Goal: Information Seeking & Learning: Learn about a topic

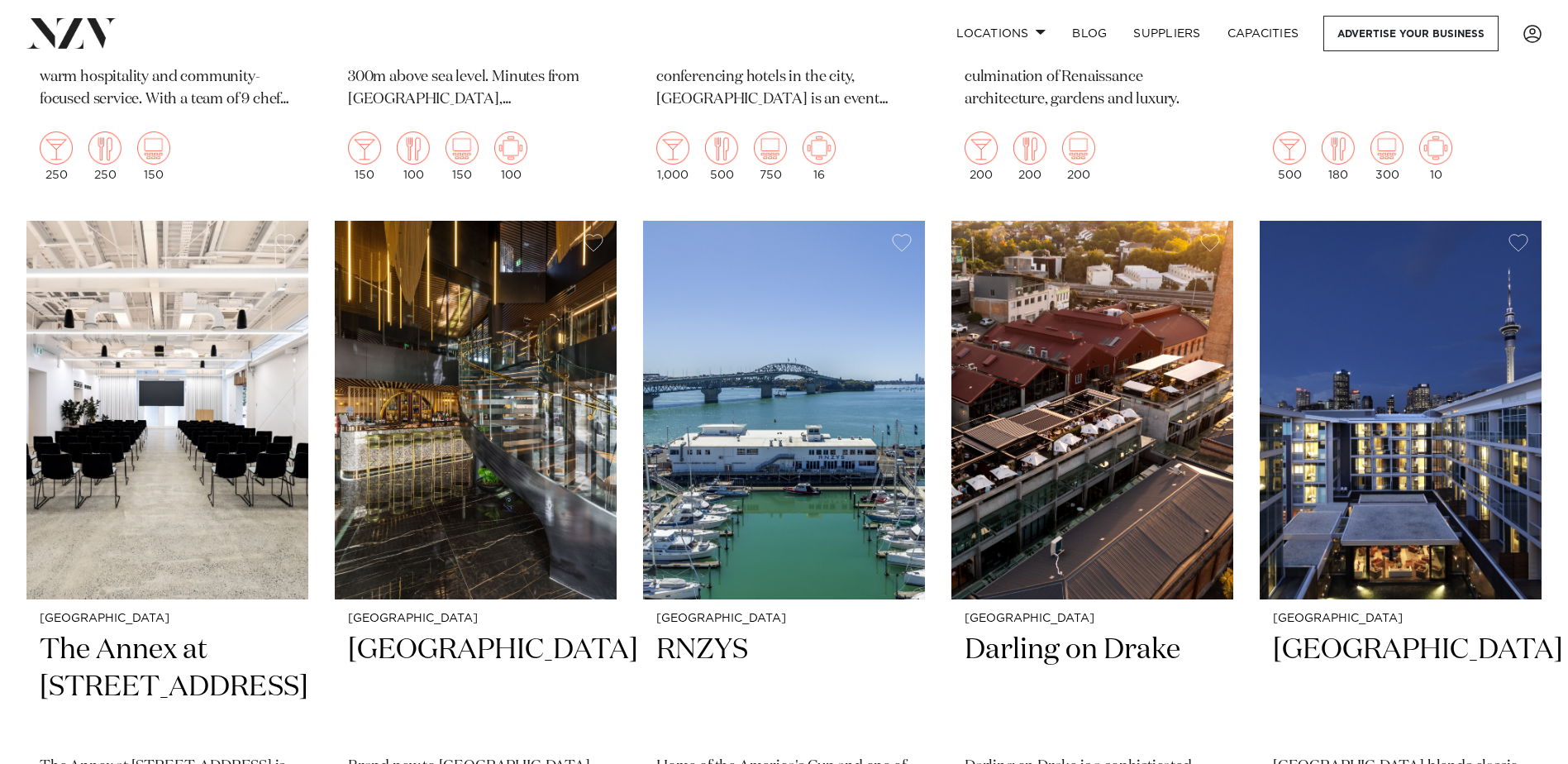
scroll to position [2810, 0]
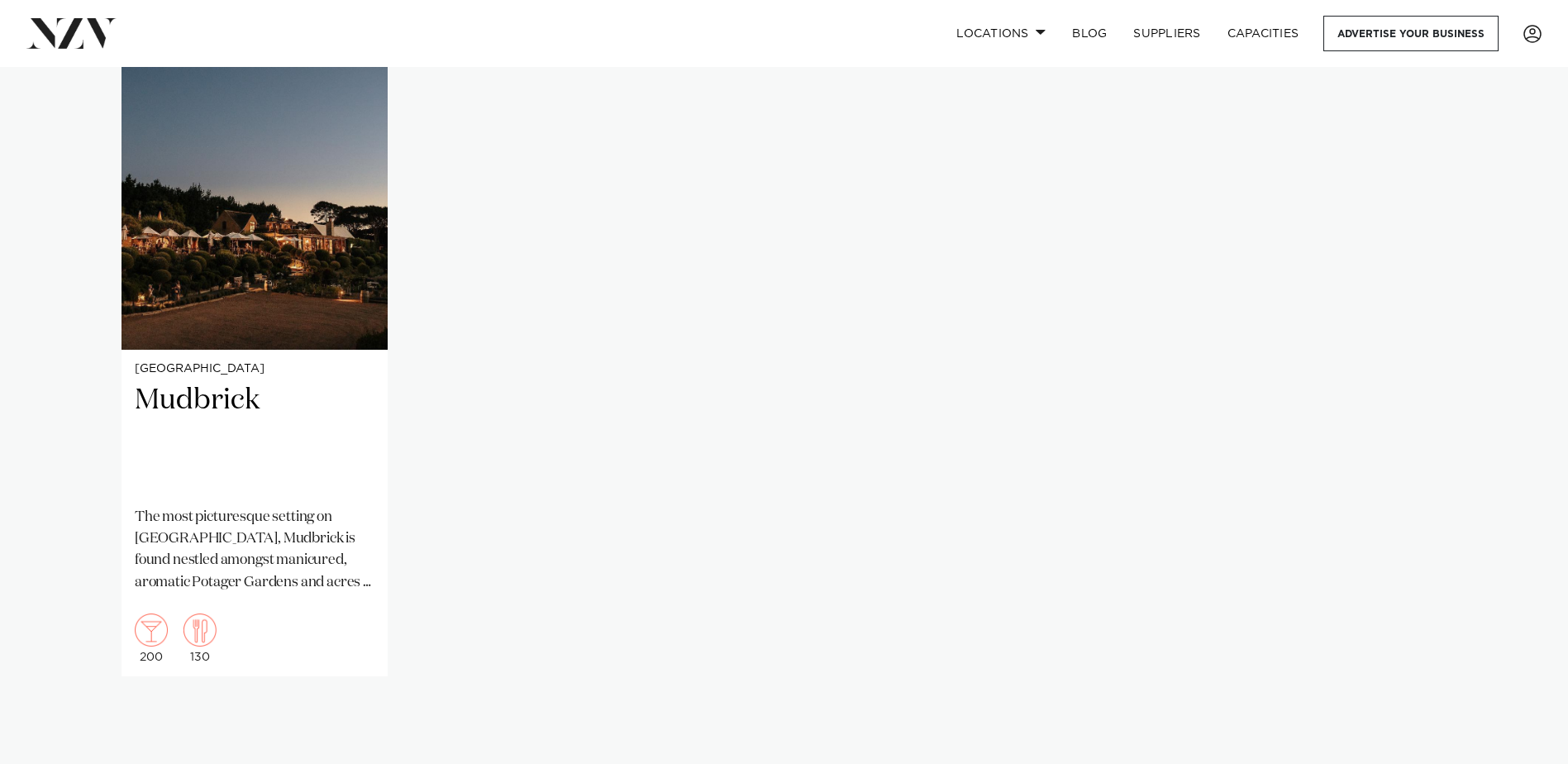
scroll to position [1405, 0]
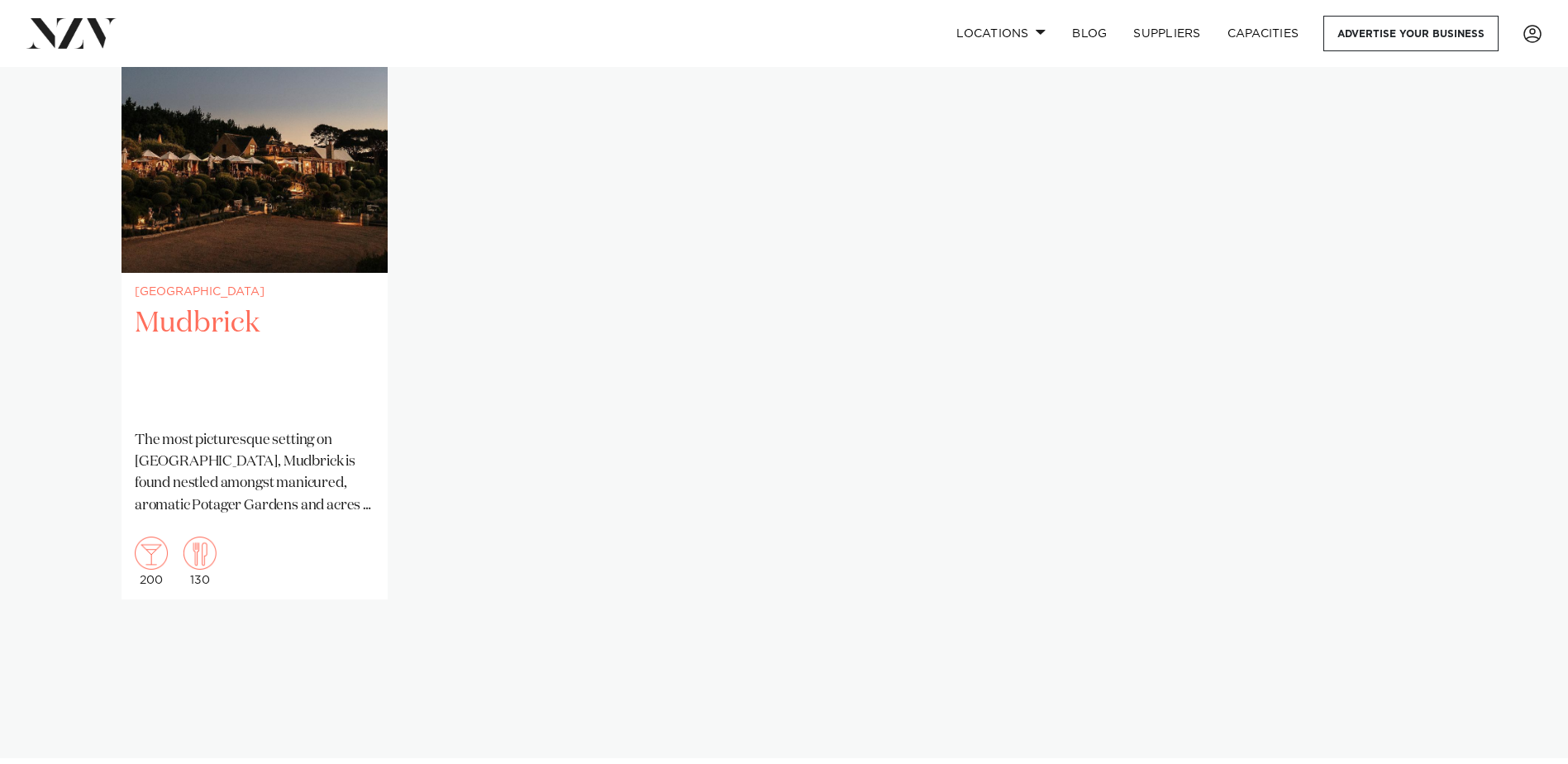
click at [325, 205] on img "1 / 1" at bounding box center [254, 94] width 266 height 357
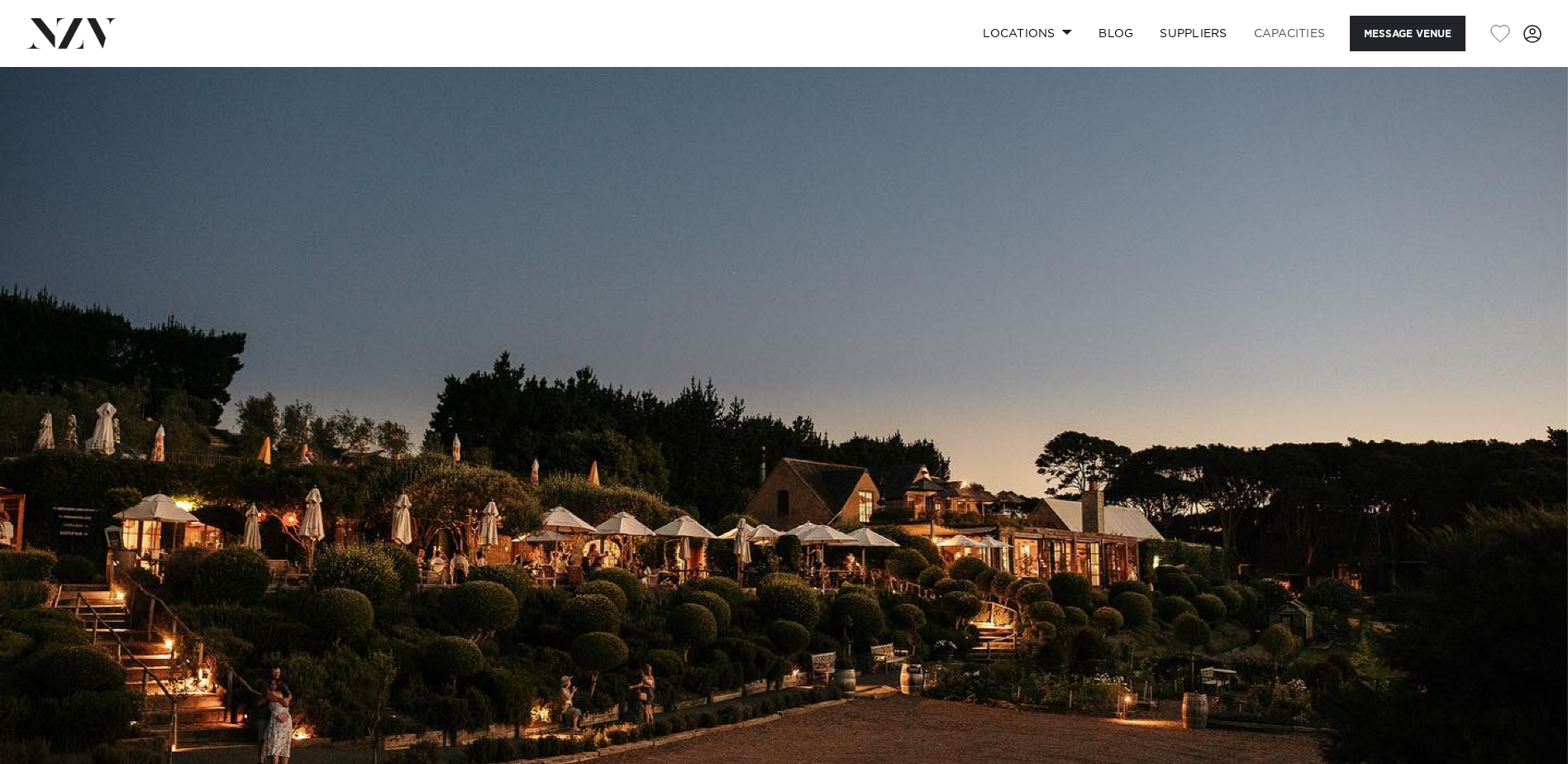
click at [1285, 33] on link "Capacities" at bounding box center [1289, 34] width 98 height 35
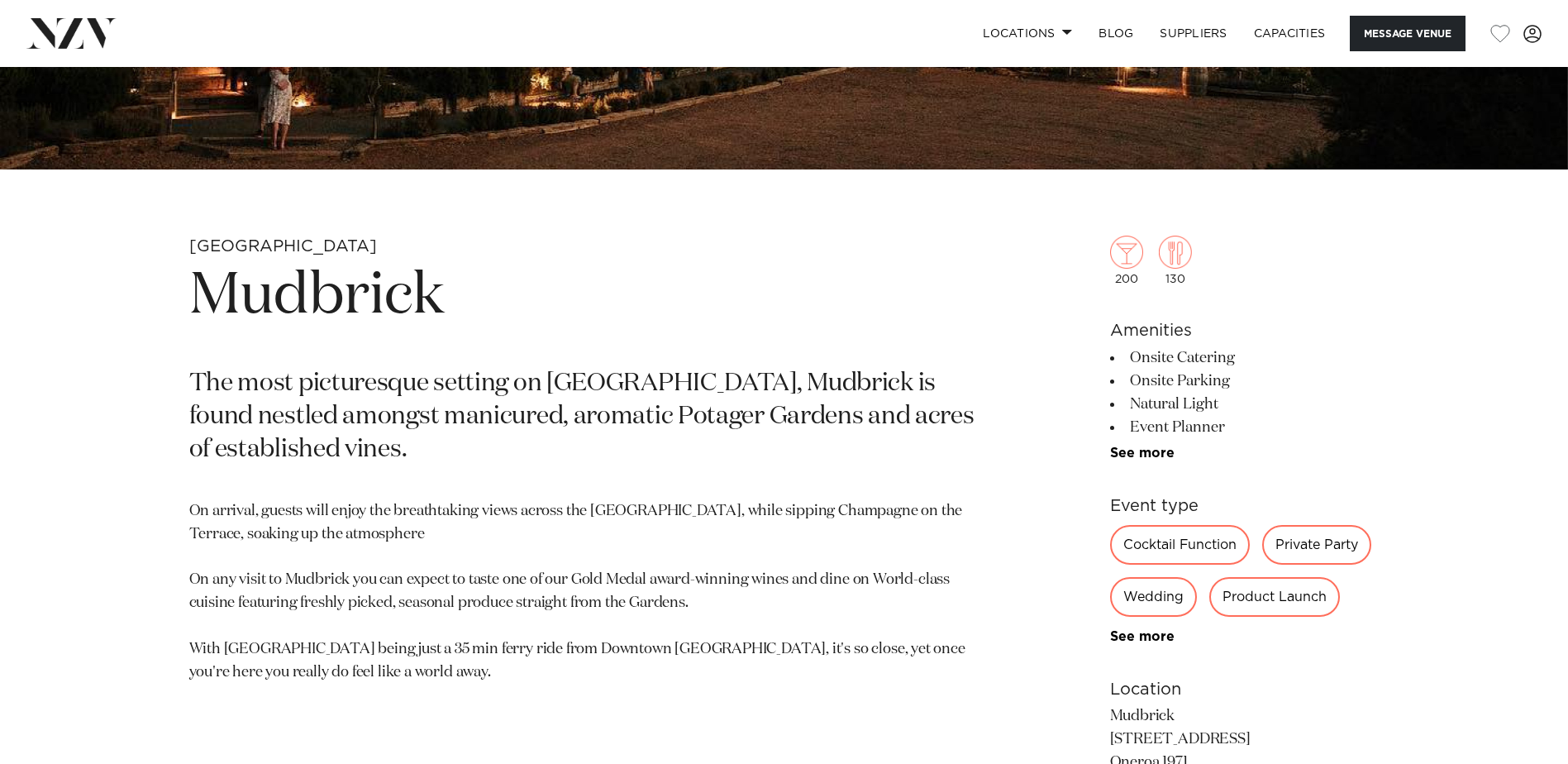
scroll to position [661, 0]
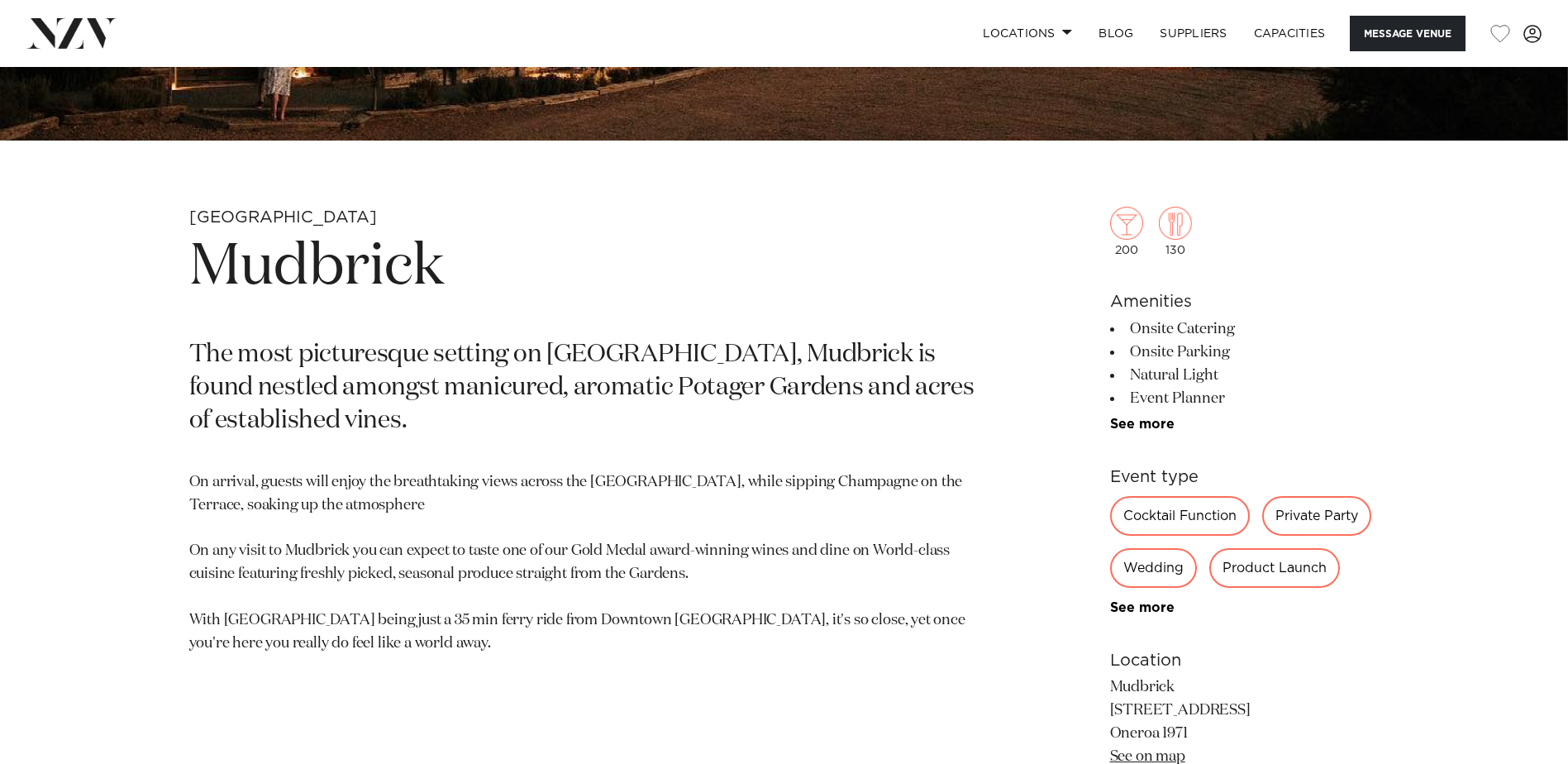
click at [1323, 518] on div "Private Party" at bounding box center [1316, 516] width 109 height 40
click at [1322, 511] on div "Private Party" at bounding box center [1316, 516] width 109 height 40
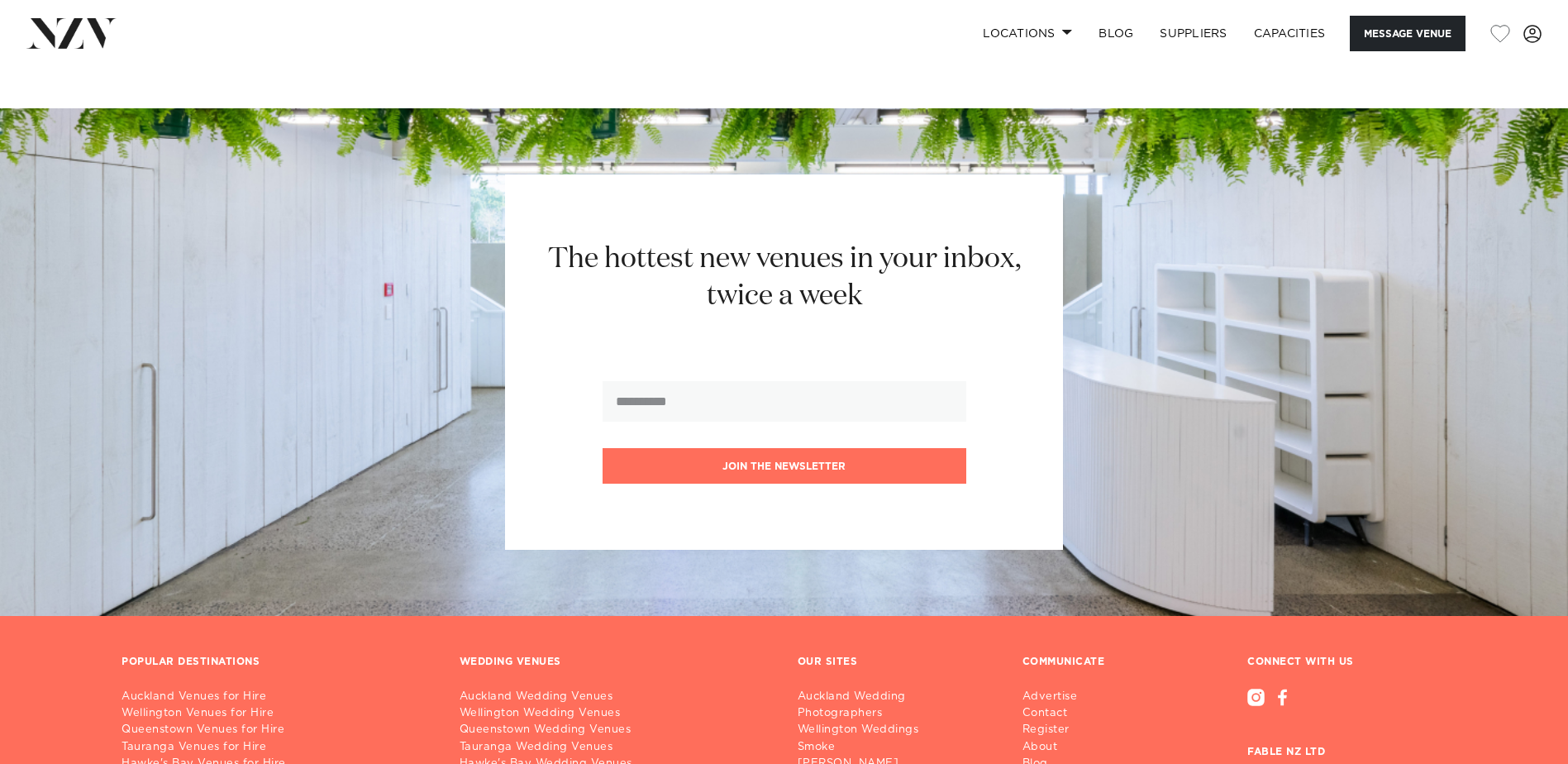
scroll to position [3389, 0]
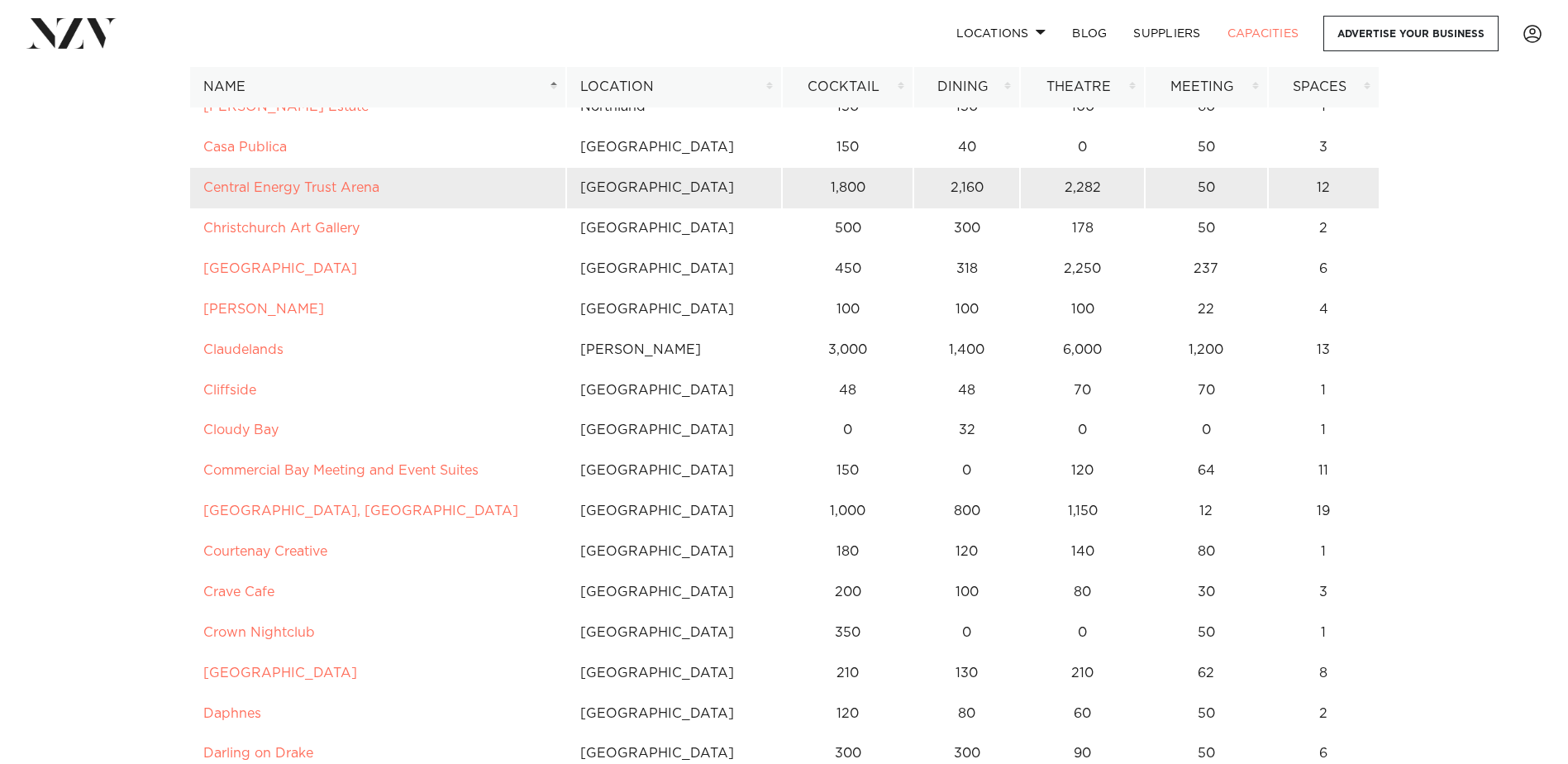
scroll to position [2149, 0]
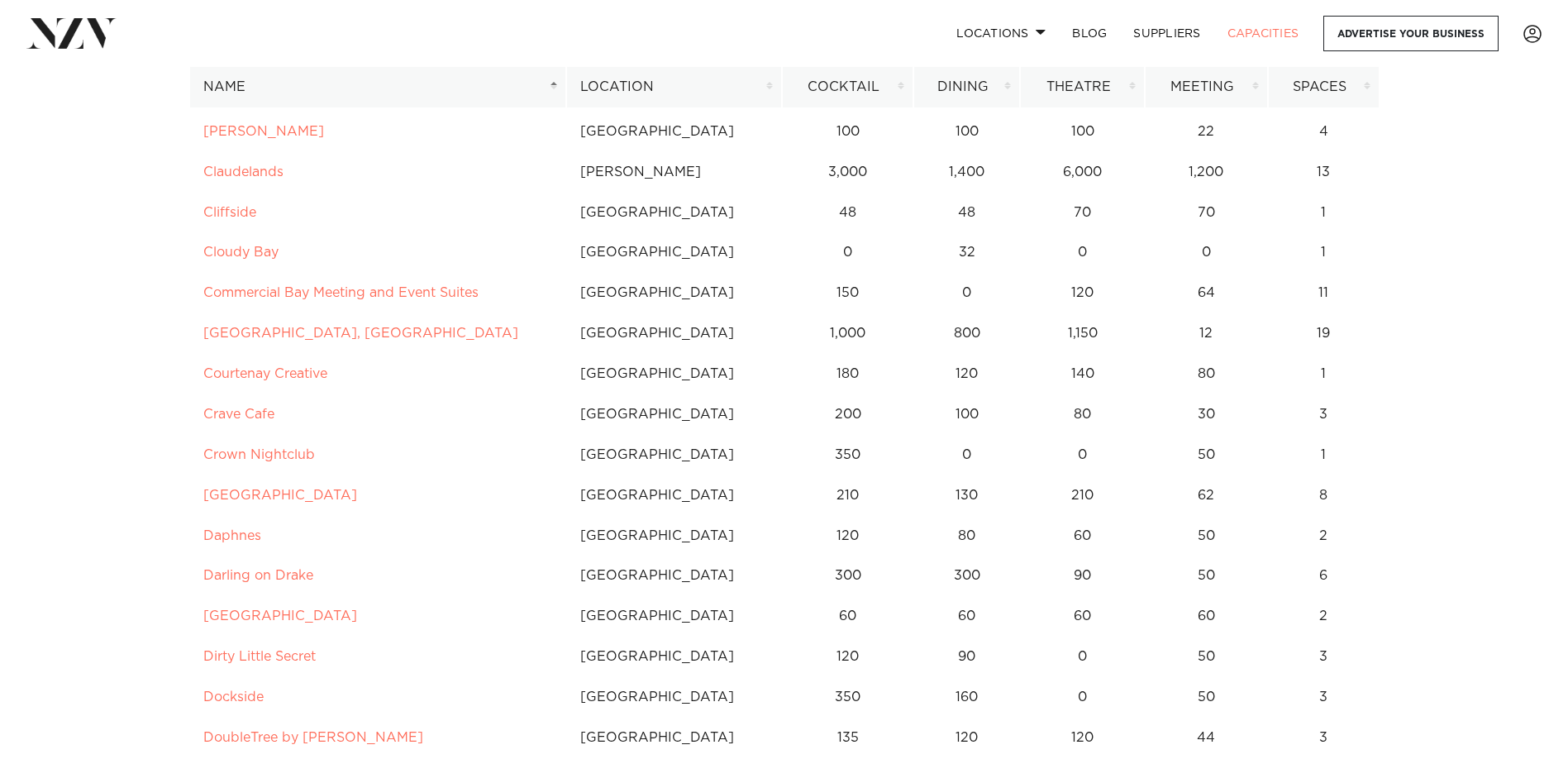
drag, startPoint x: 627, startPoint y: 308, endPoint x: 1462, endPoint y: 243, distance: 837.5
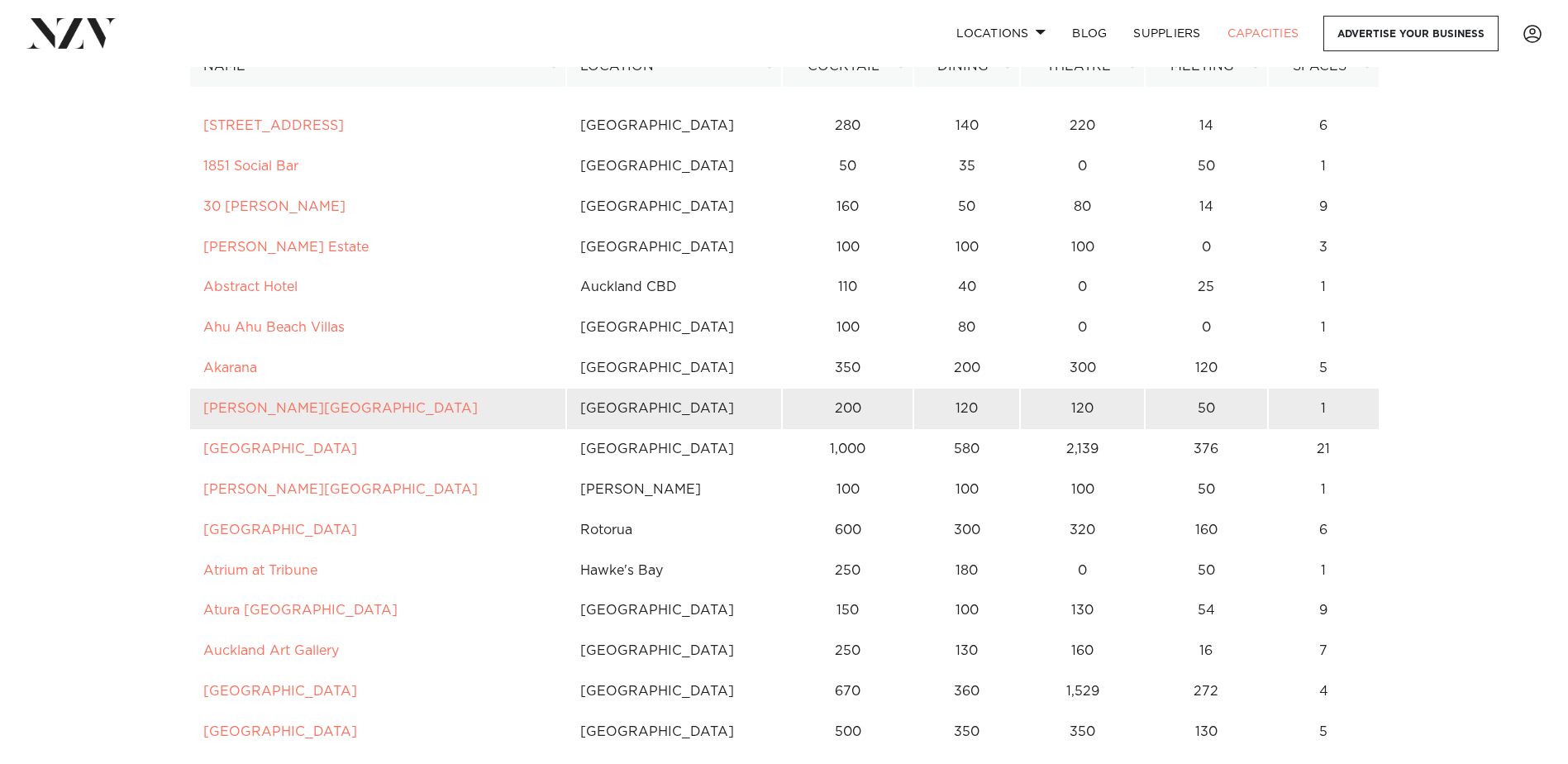
scroll to position [0, 0]
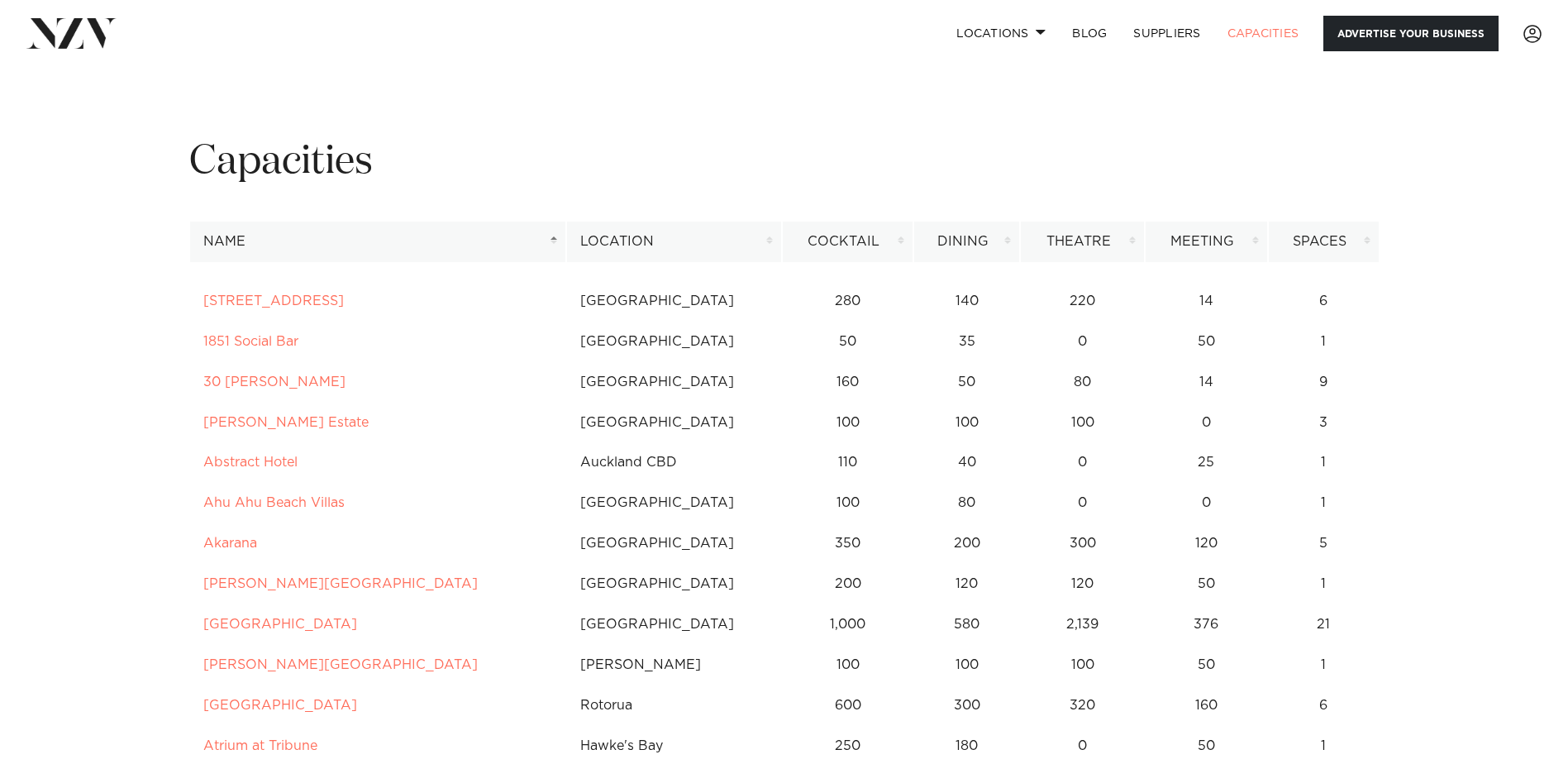
click at [1339, 40] on link "Advertise your business" at bounding box center [1411, 34] width 175 height 35
